Goal: Transaction & Acquisition: Book appointment/travel/reservation

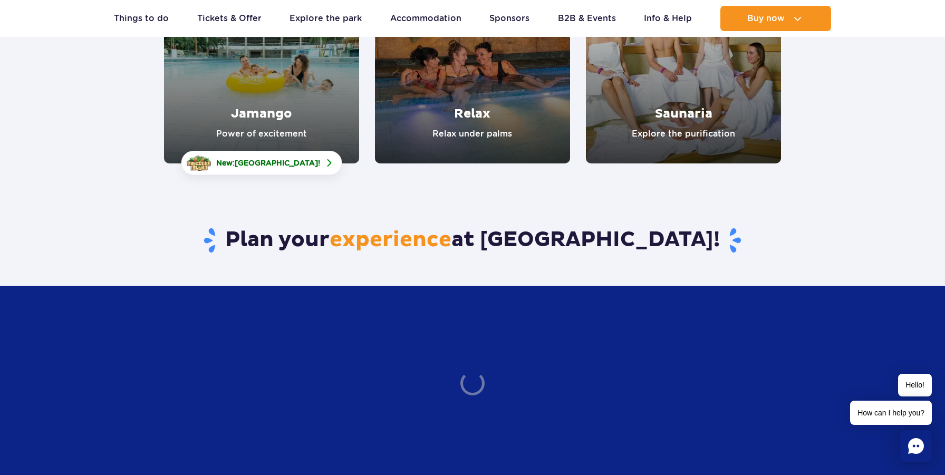
scroll to position [383, 0]
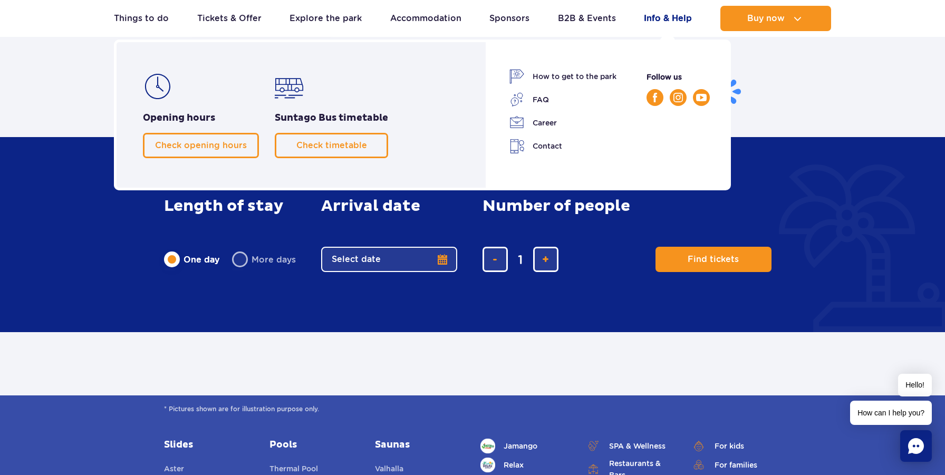
click at [667, 20] on link "Info & Help" at bounding box center [668, 18] width 48 height 25
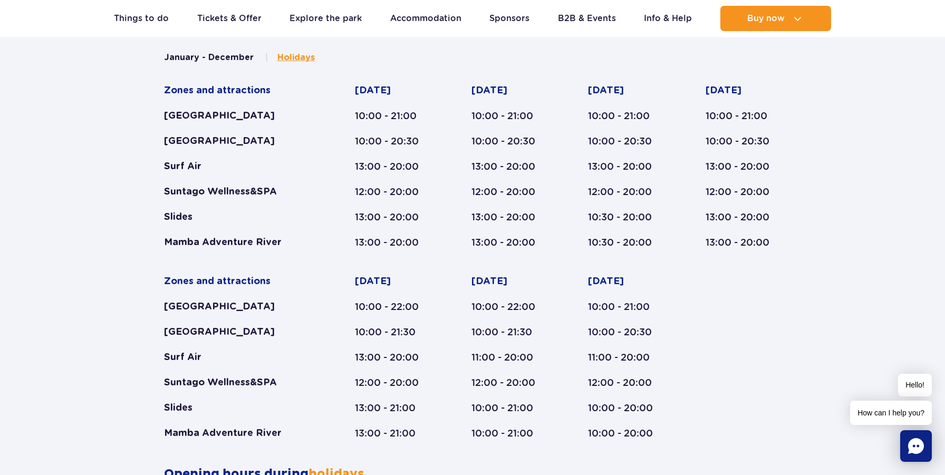
scroll to position [478, 0]
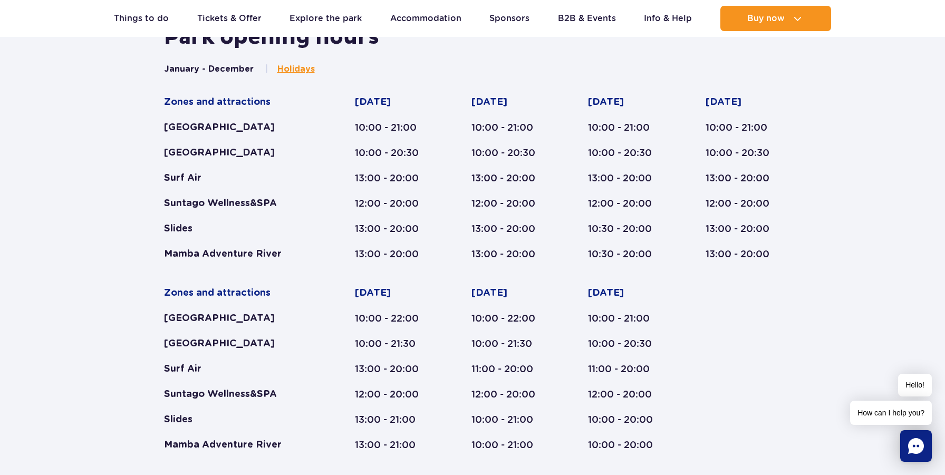
click at [298, 74] on span "Holidays" at bounding box center [296, 69] width 37 height 12
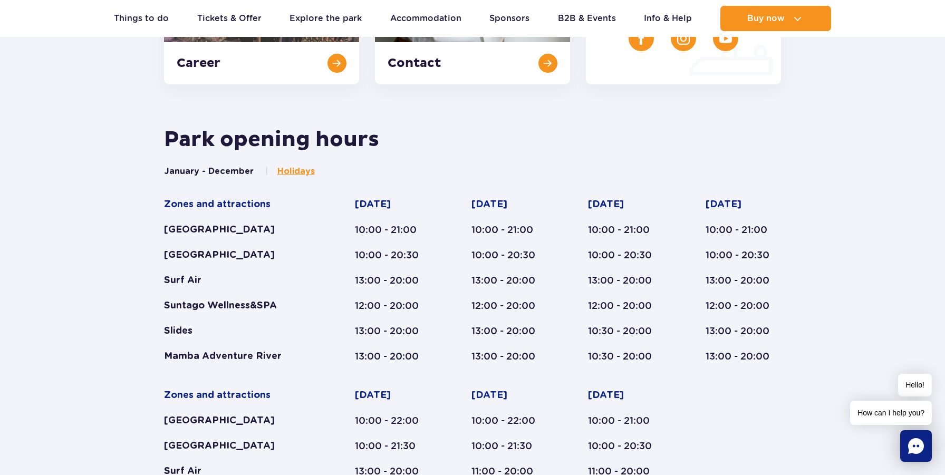
scroll to position [376, 0]
click at [917, 446] on rect "Chat" at bounding box center [917, 447] width 32 height 32
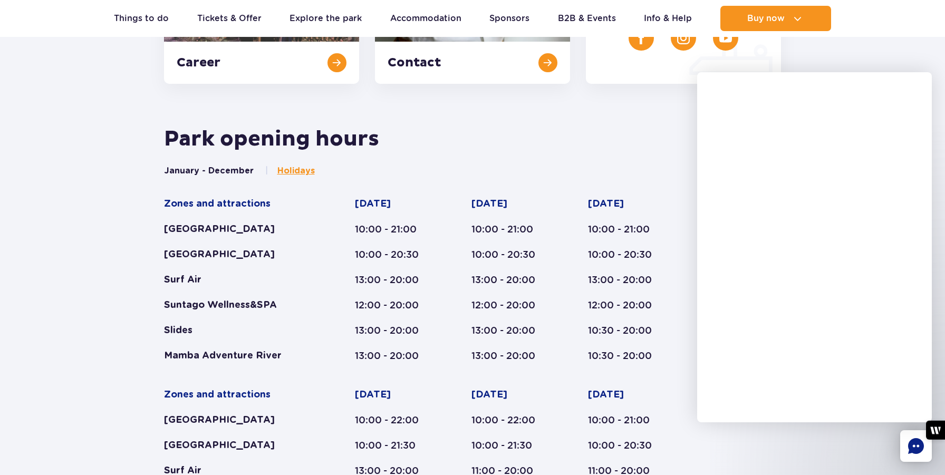
click at [563, 281] on div "Zones and attractions [GEOGRAPHIC_DATA] [GEOGRAPHIC_DATA] Surf Air Suntago Well…" at bounding box center [473, 376] width 618 height 356
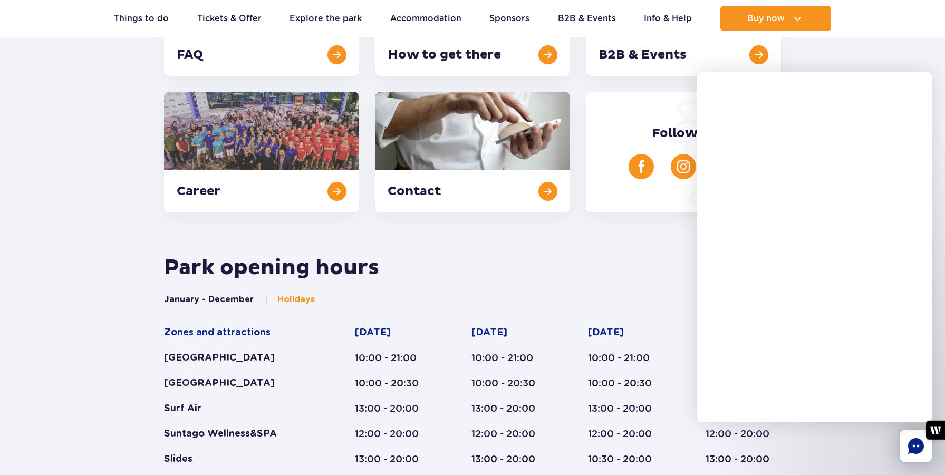
scroll to position [0, 0]
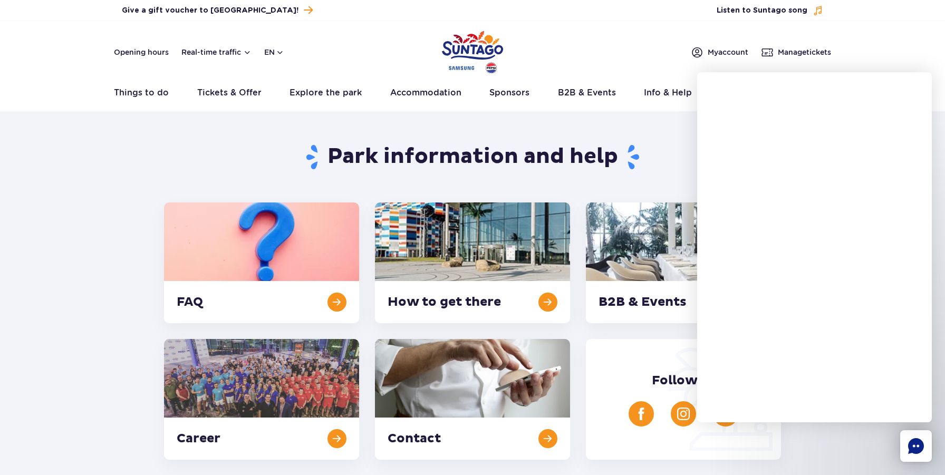
click at [639, 192] on div "Park information and help FAQ How to get there B2B & Events Career Contact Foll…" at bounding box center [473, 289] width 634 height 342
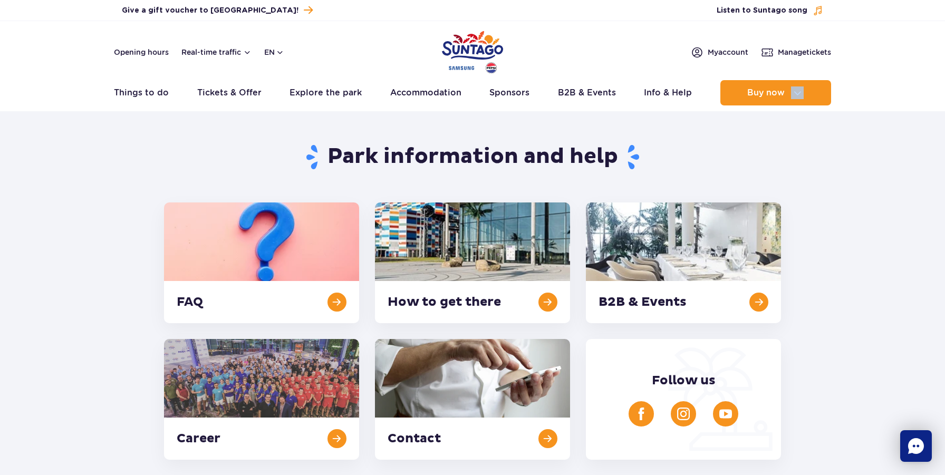
click at [915, 92] on header "Opening hours Real-time traffic en PL EN UA My account Manage tickets Real-time…" at bounding box center [472, 66] width 945 height 90
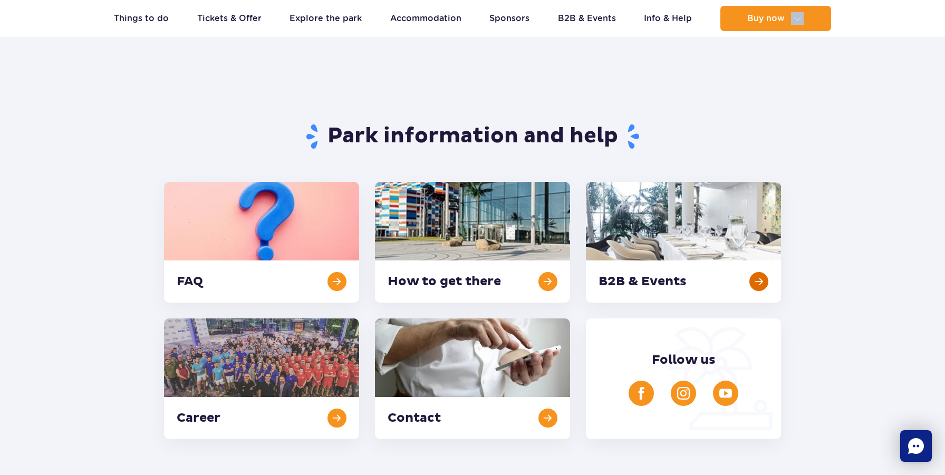
scroll to position [23, 0]
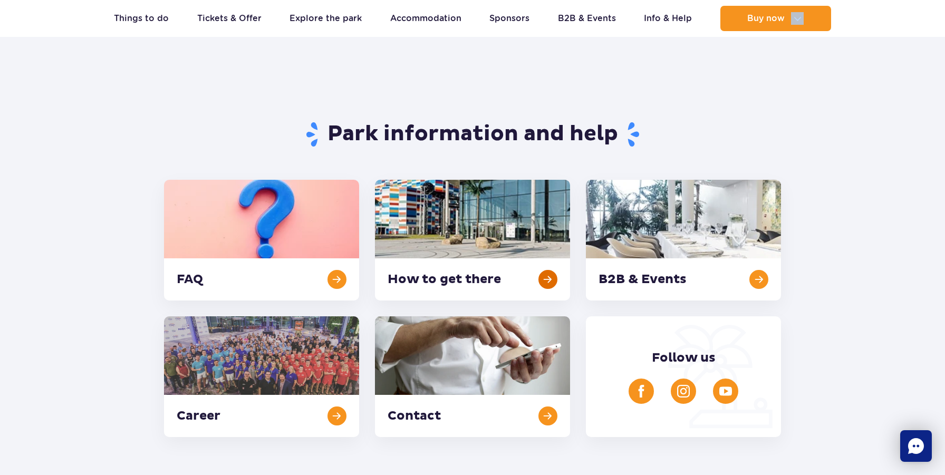
click at [469, 275] on link at bounding box center [472, 240] width 195 height 121
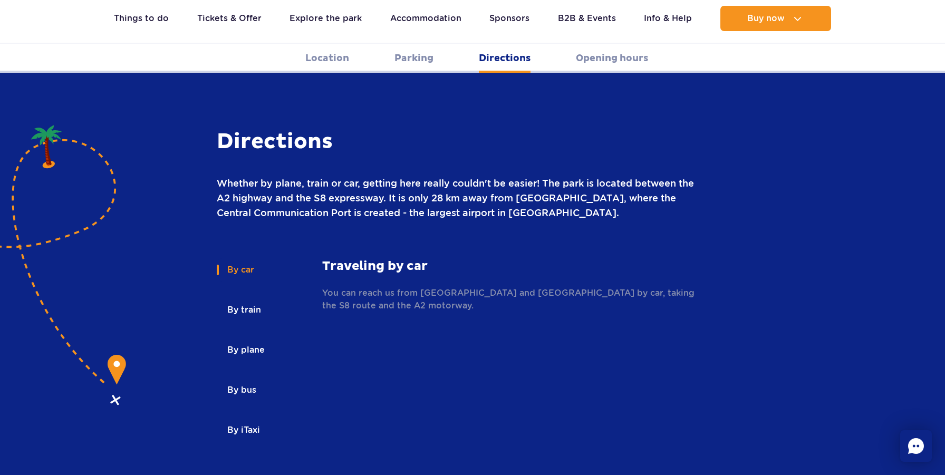
scroll to position [1400, 0]
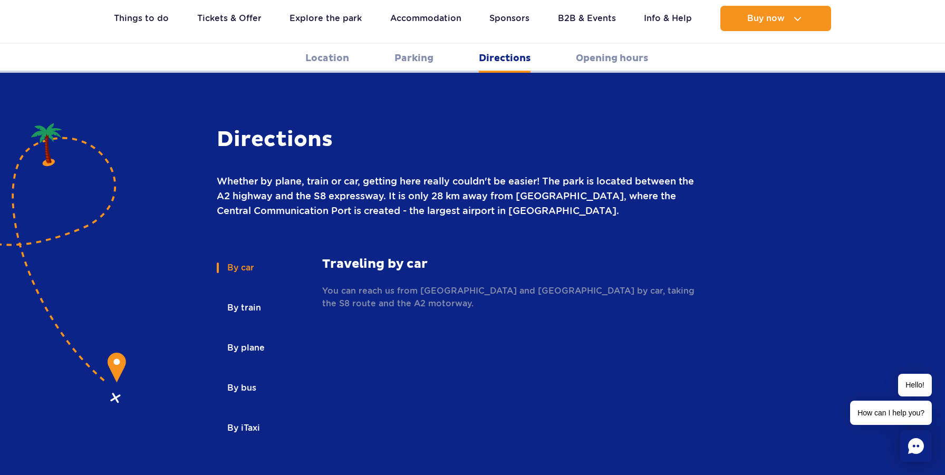
click at [254, 337] on button "By plane" at bounding box center [245, 348] width 57 height 23
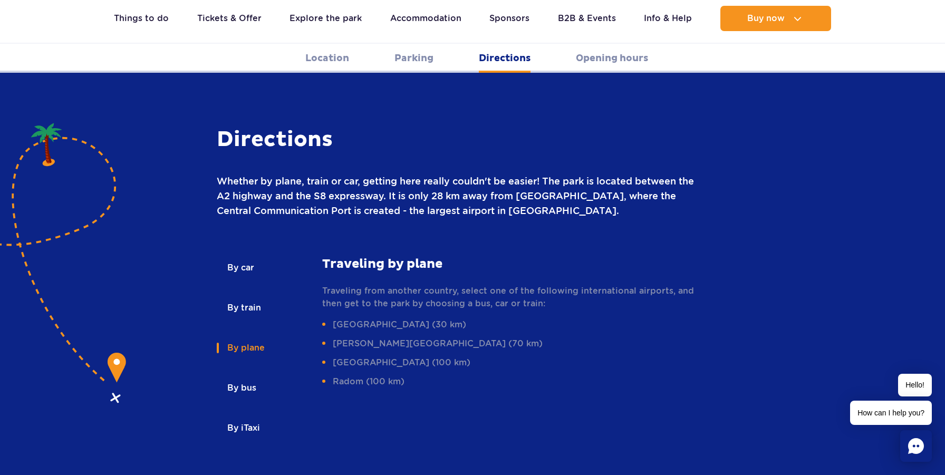
scroll to position [1413, 0]
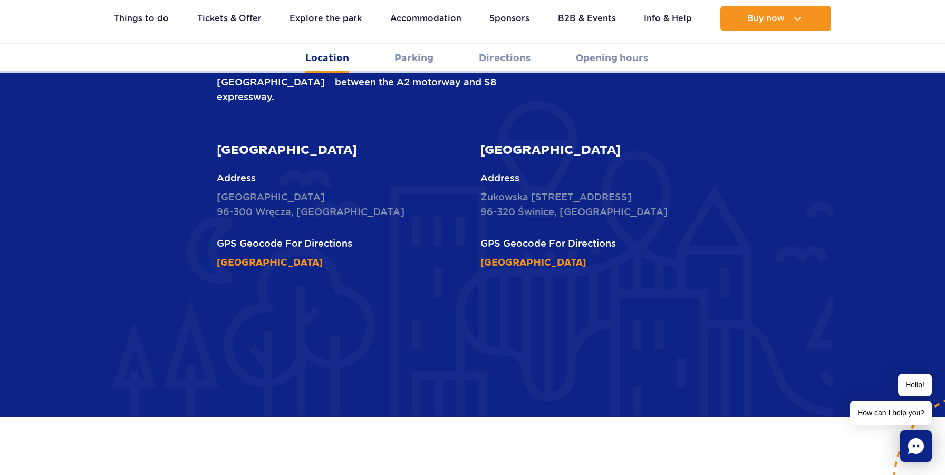
scroll to position [166, 0]
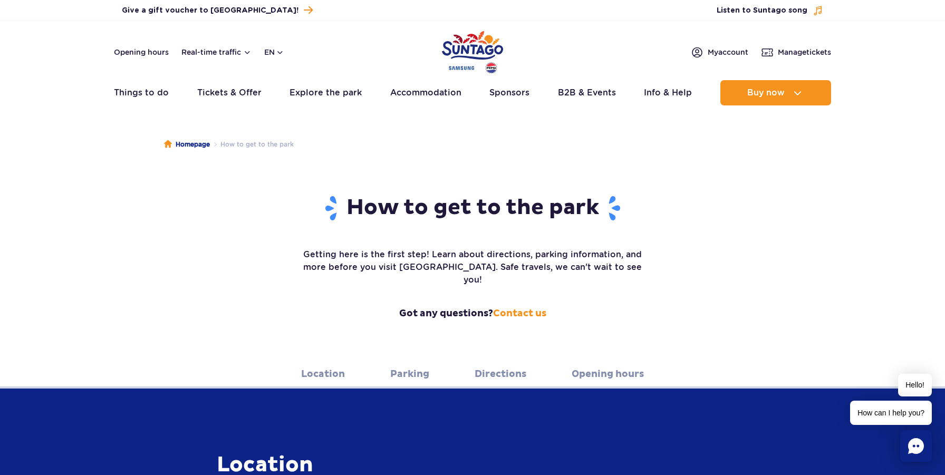
click at [447, 48] on img "Park of Poland" at bounding box center [472, 52] width 61 height 49
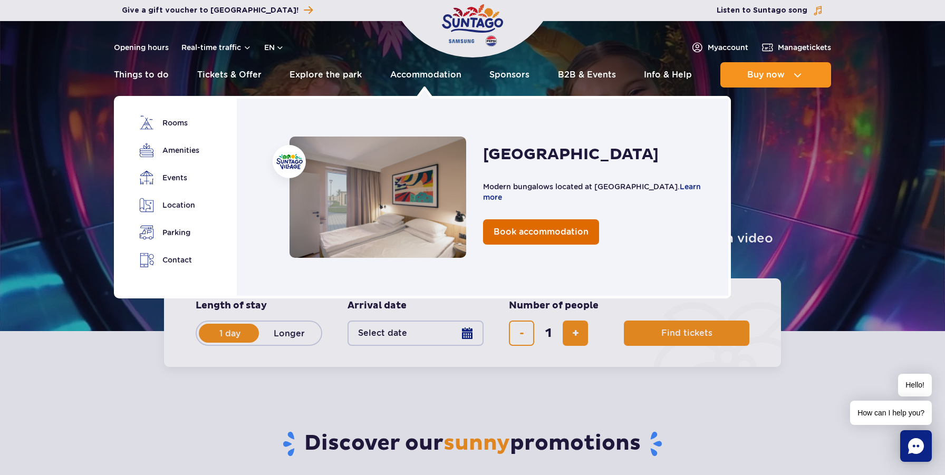
click at [519, 230] on span "Book accommodation" at bounding box center [541, 232] width 95 height 10
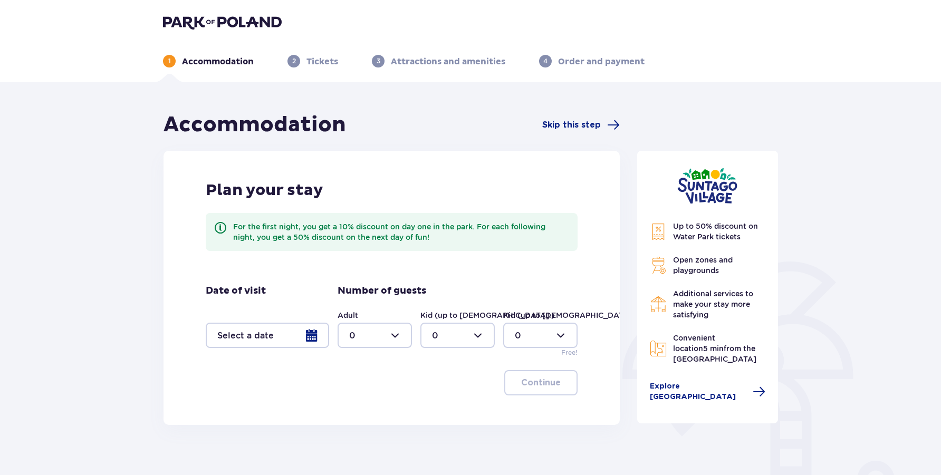
click at [273, 333] on div at bounding box center [267, 335] width 123 height 25
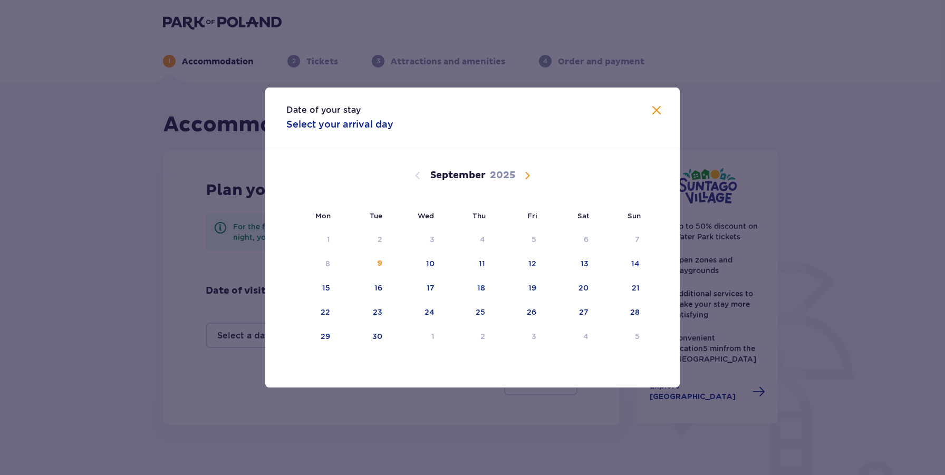
click at [527, 175] on span "Calendar" at bounding box center [527, 175] width 13 height 13
click at [431, 285] on div "14" at bounding box center [429, 288] width 8 height 11
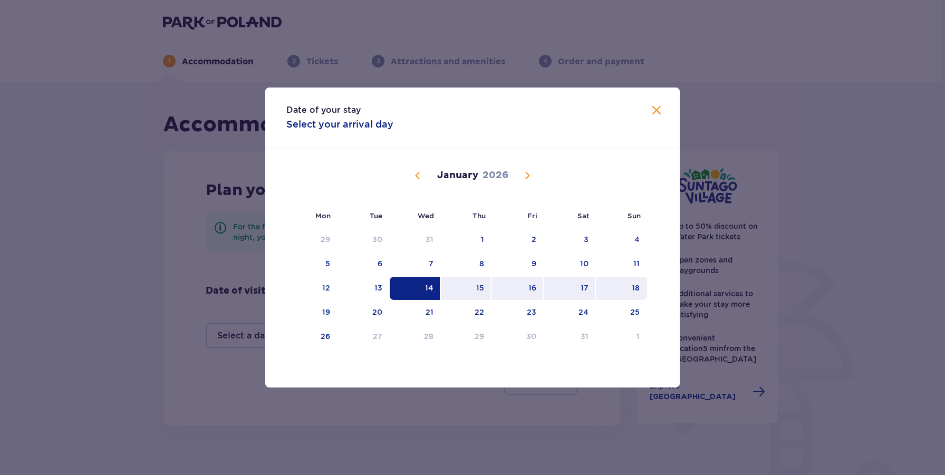
click at [629, 282] on div "18" at bounding box center [621, 288] width 51 height 23
type input "14.01.26 - 18.01.26"
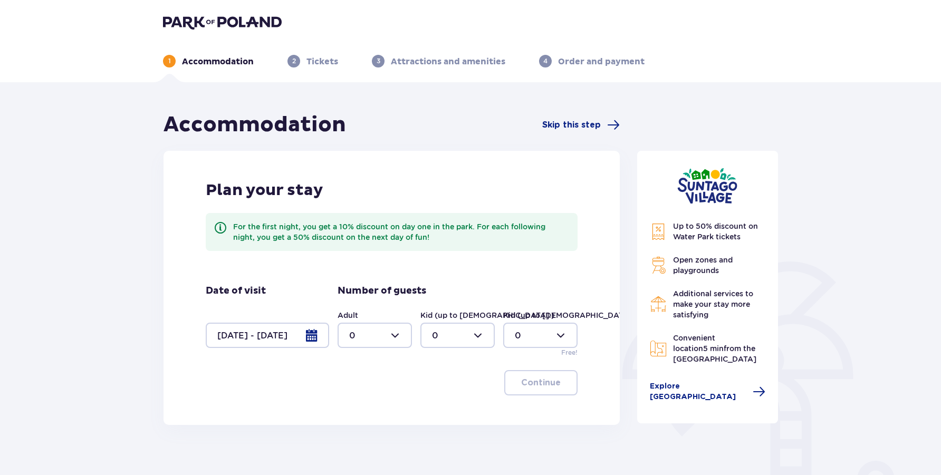
click at [399, 332] on div at bounding box center [375, 335] width 74 height 25
click at [362, 419] on span "2" at bounding box center [375, 412] width 72 height 22
type input "2"
click at [459, 337] on div at bounding box center [458, 335] width 74 height 25
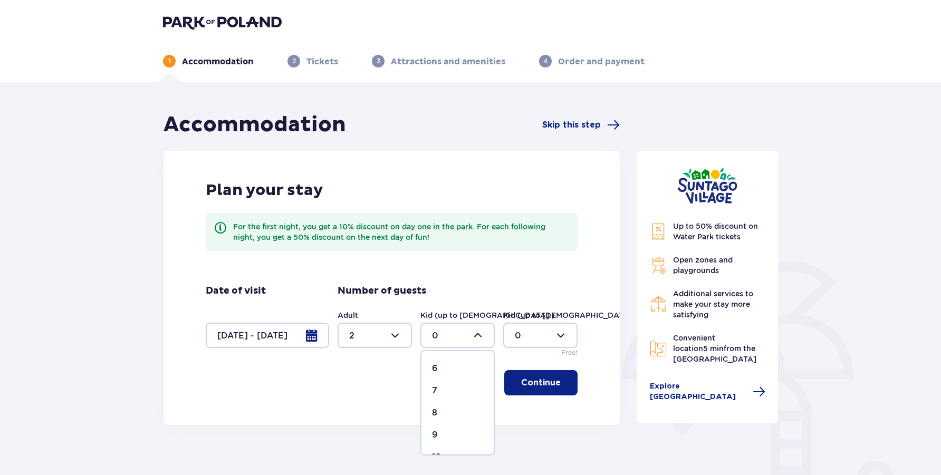
click at [450, 389] on div "7" at bounding box center [457, 391] width 51 height 12
click at [528, 350] on div "Kid (up to 3 y.o.) 0 Free!" at bounding box center [540, 333] width 74 height 47
click at [533, 339] on div at bounding box center [540, 335] width 74 height 25
click at [450, 339] on div at bounding box center [458, 335] width 74 height 25
click at [451, 340] on div at bounding box center [458, 335] width 74 height 25
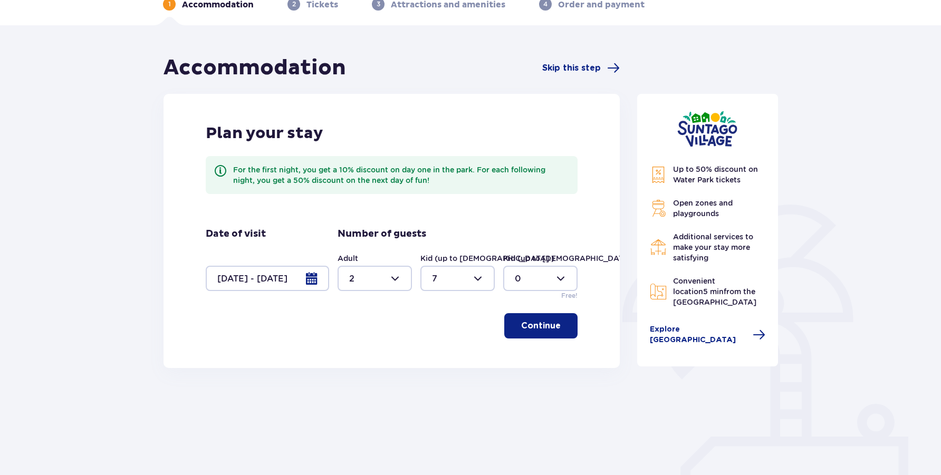
scroll to position [64, 0]
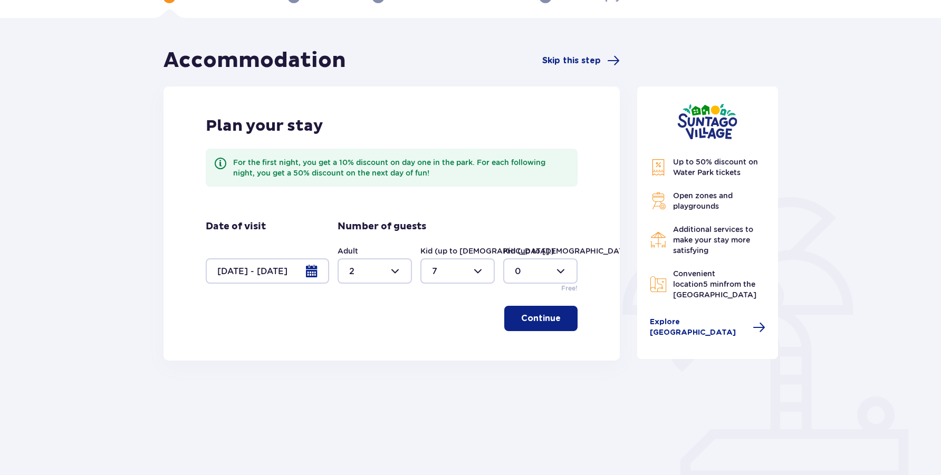
click at [455, 266] on div at bounding box center [458, 271] width 74 height 25
click at [450, 335] on span "1" at bounding box center [458, 325] width 72 height 22
click at [456, 270] on div at bounding box center [458, 271] width 74 height 25
click at [447, 347] on div "2" at bounding box center [457, 348] width 51 height 12
type input "2"
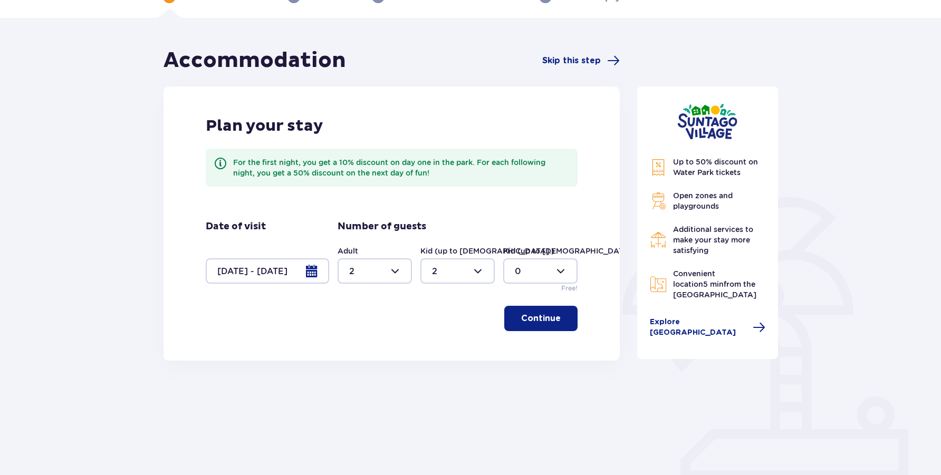
click at [545, 311] on button "Continue" at bounding box center [540, 318] width 73 height 25
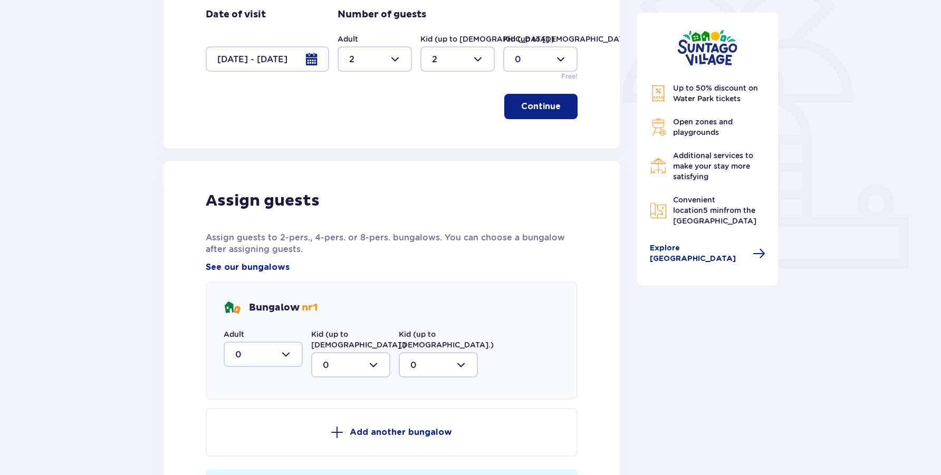
scroll to position [365, 0]
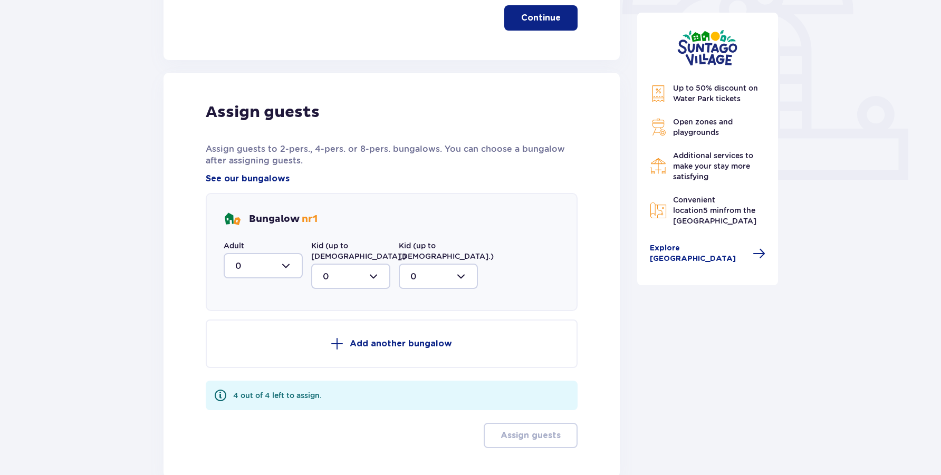
click at [266, 265] on div at bounding box center [263, 265] width 79 height 25
click at [254, 341] on div "2" at bounding box center [263, 343] width 56 height 12
type input "2"
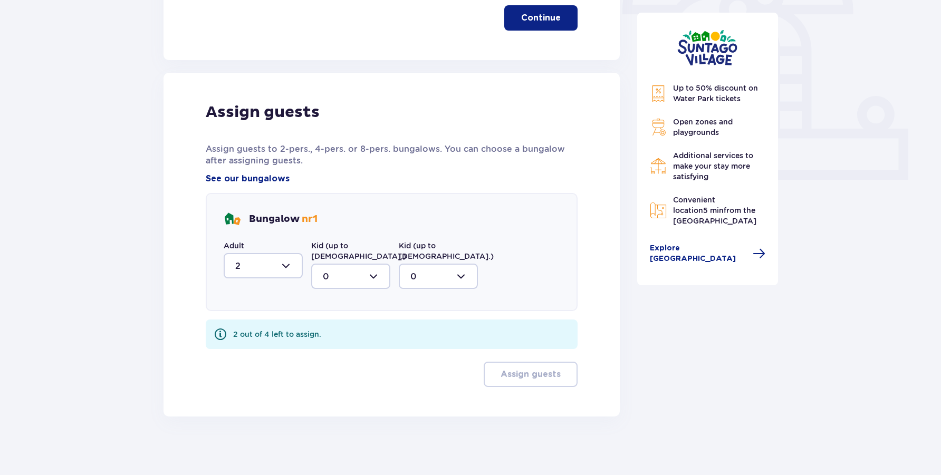
scroll to position [359, 0]
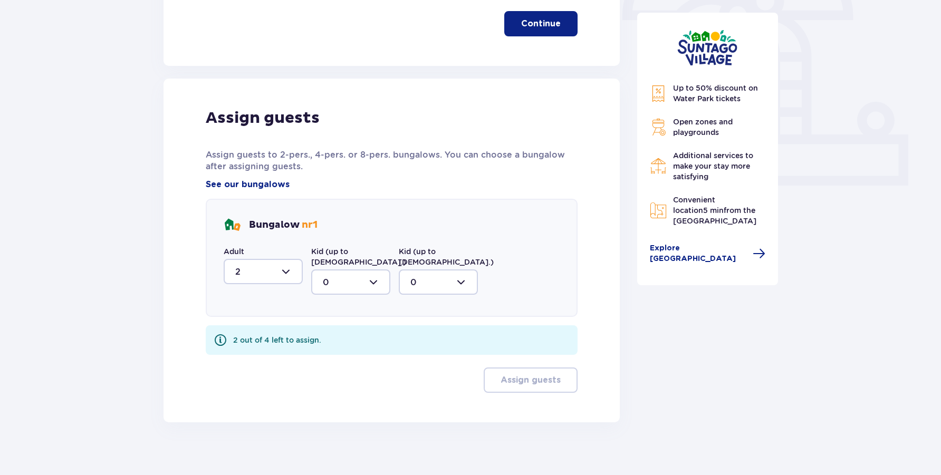
click at [359, 270] on div at bounding box center [350, 282] width 79 height 25
click at [349, 353] on div "2" at bounding box center [351, 359] width 56 height 12
type input "2"
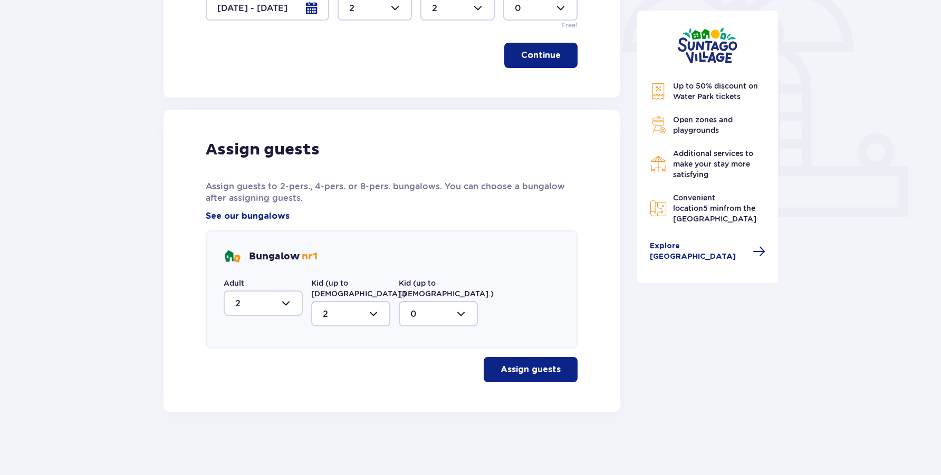
scroll to position [317, 0]
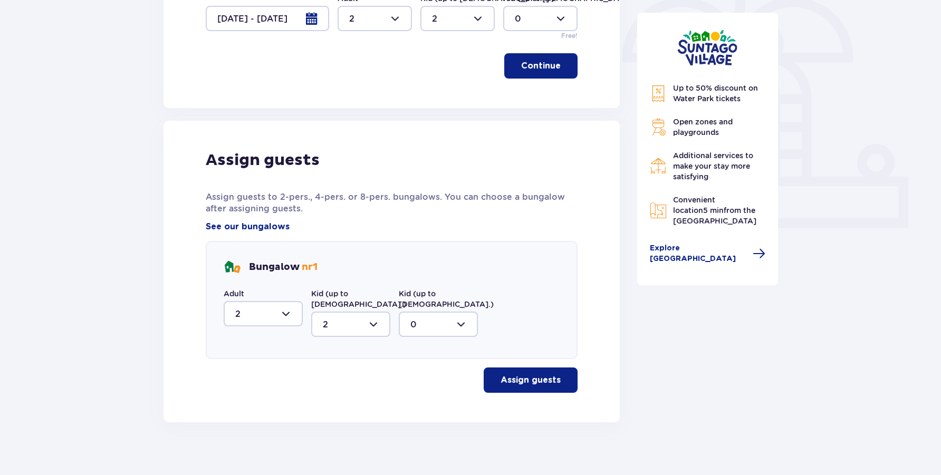
click at [521, 375] on p "Assign guests" at bounding box center [531, 381] width 60 height 12
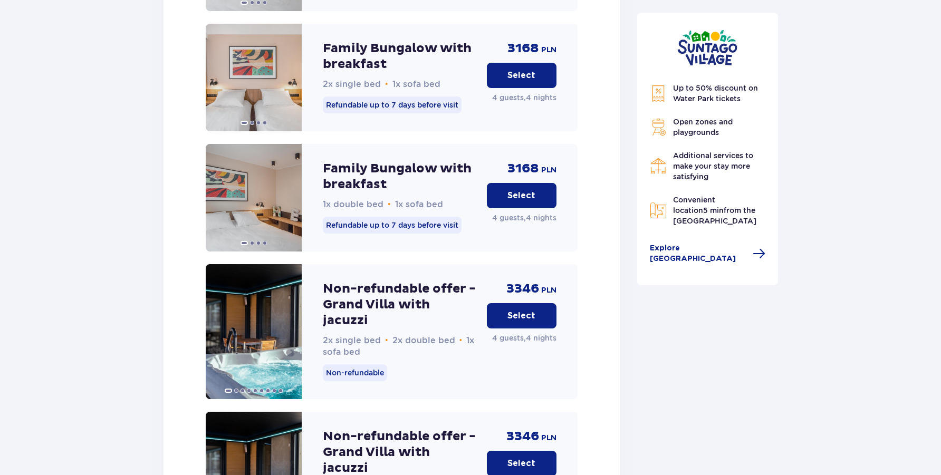
scroll to position [1597, 0]
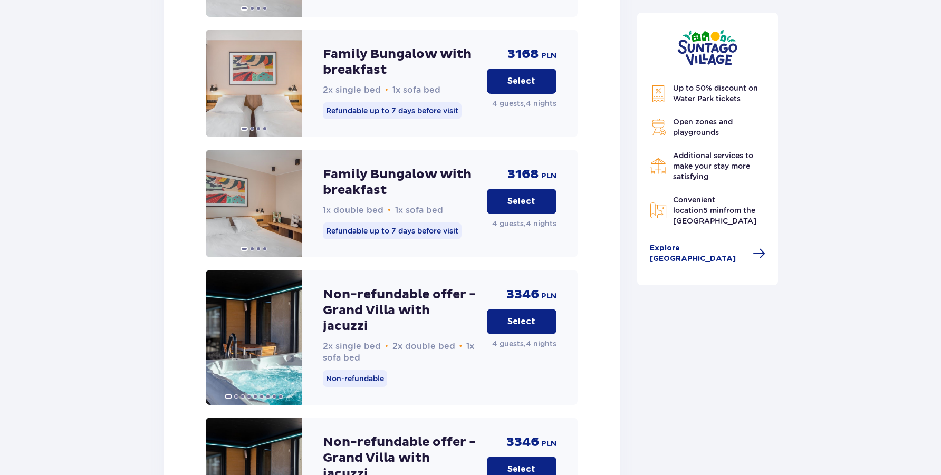
click at [387, 168] on p "Family Bungalow with breakfast" at bounding box center [401, 183] width 156 height 32
click at [520, 196] on p "Select" at bounding box center [522, 202] width 28 height 12
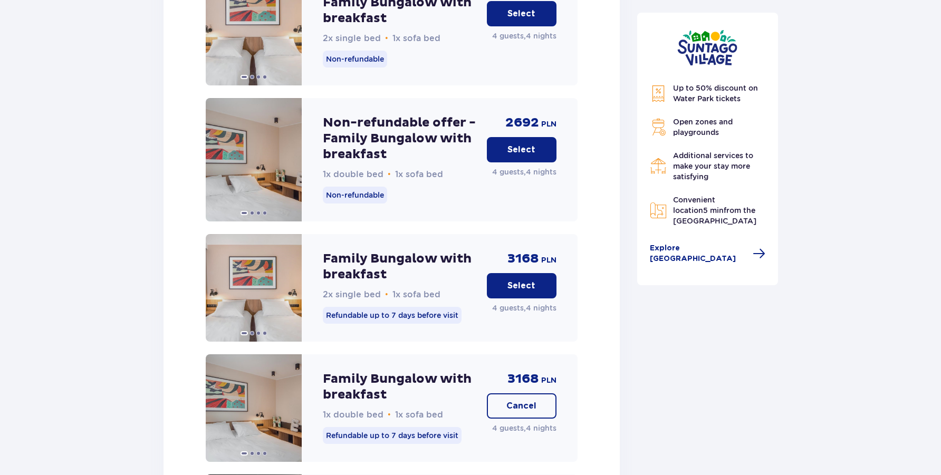
scroll to position [1401, 0]
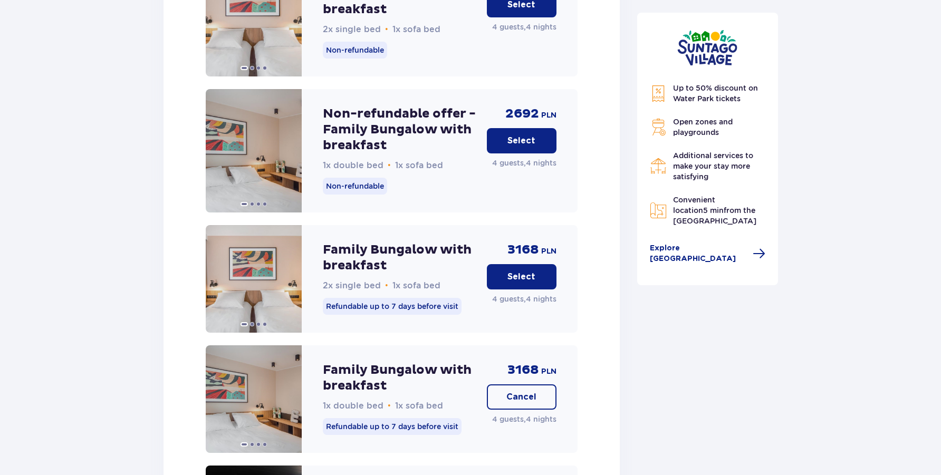
click at [511, 395] on p "Cancel" at bounding box center [521, 397] width 30 height 12
click at [511, 391] on p "Select" at bounding box center [522, 397] width 28 height 12
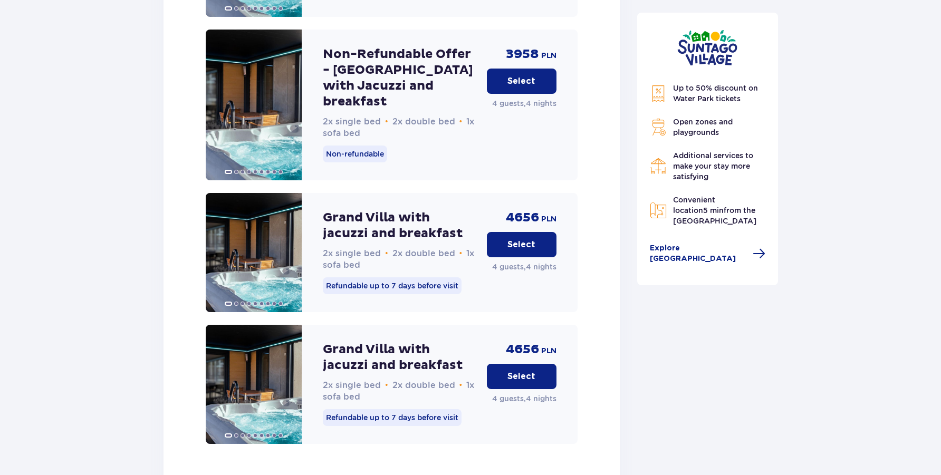
scroll to position [2583, 0]
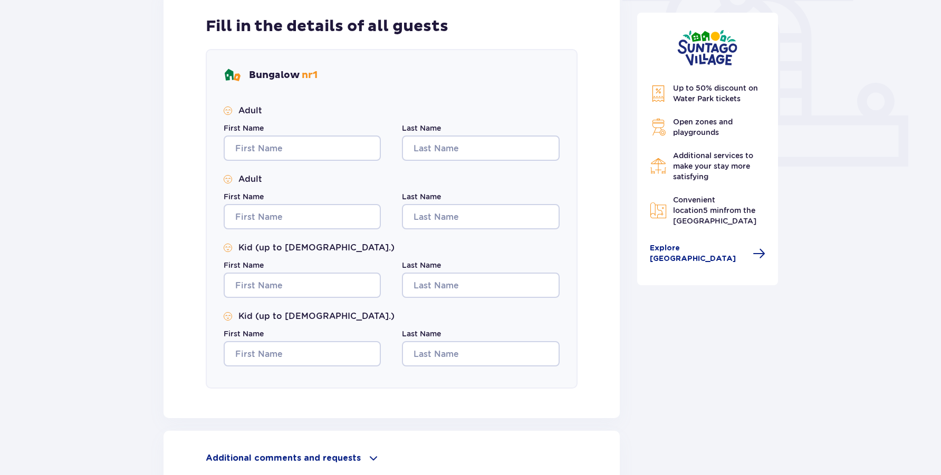
scroll to position [490, 0]
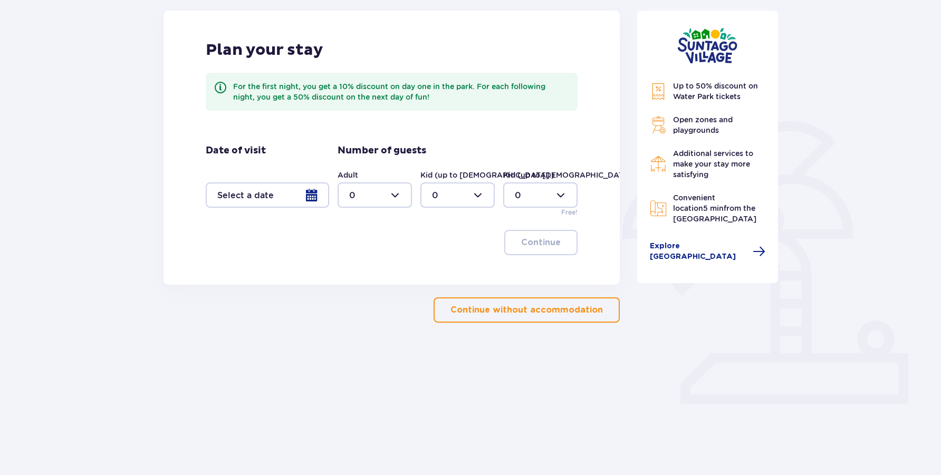
scroll to position [132, 0]
